Goal: Information Seeking & Learning: Learn about a topic

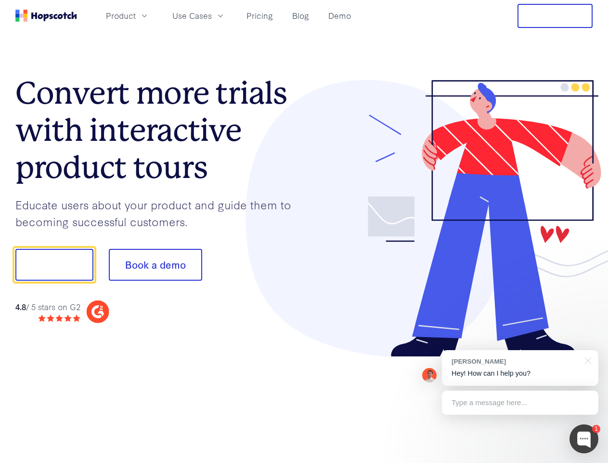
click at [304, 231] on div at bounding box center [448, 218] width 289 height 277
click at [136, 15] on span "Product" at bounding box center [121, 16] width 30 height 12
click at [212, 15] on span "Use Cases" at bounding box center [192, 16] width 40 height 12
click at [555, 16] on button "Free Trial" at bounding box center [555, 16] width 75 height 24
click at [54, 264] on button "Show me!" at bounding box center [54, 265] width 78 height 32
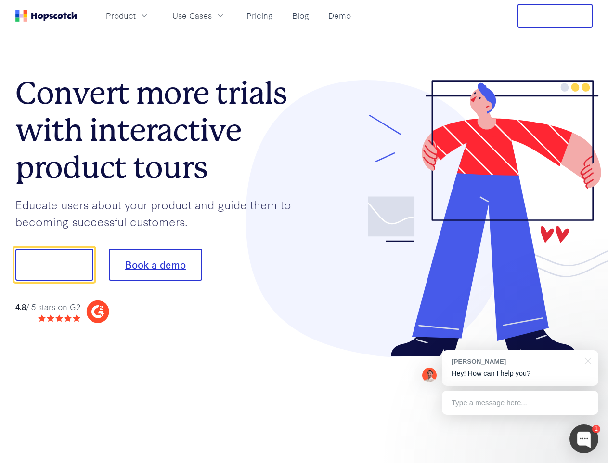
click at [155, 264] on button "Book a demo" at bounding box center [155, 265] width 93 height 32
click at [584, 438] on div at bounding box center [584, 438] width 29 height 29
click at [520, 368] on div "[PERSON_NAME] Hey! How can I help you?" at bounding box center [520, 368] width 157 height 36
click at [587, 359] on div at bounding box center [508, 263] width 181 height 321
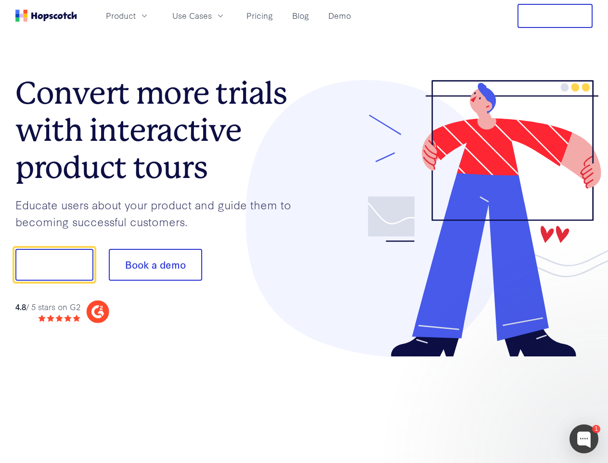
click at [520, 402] on div at bounding box center [508, 328] width 181 height 192
